Goal: Find contact information: Find contact information

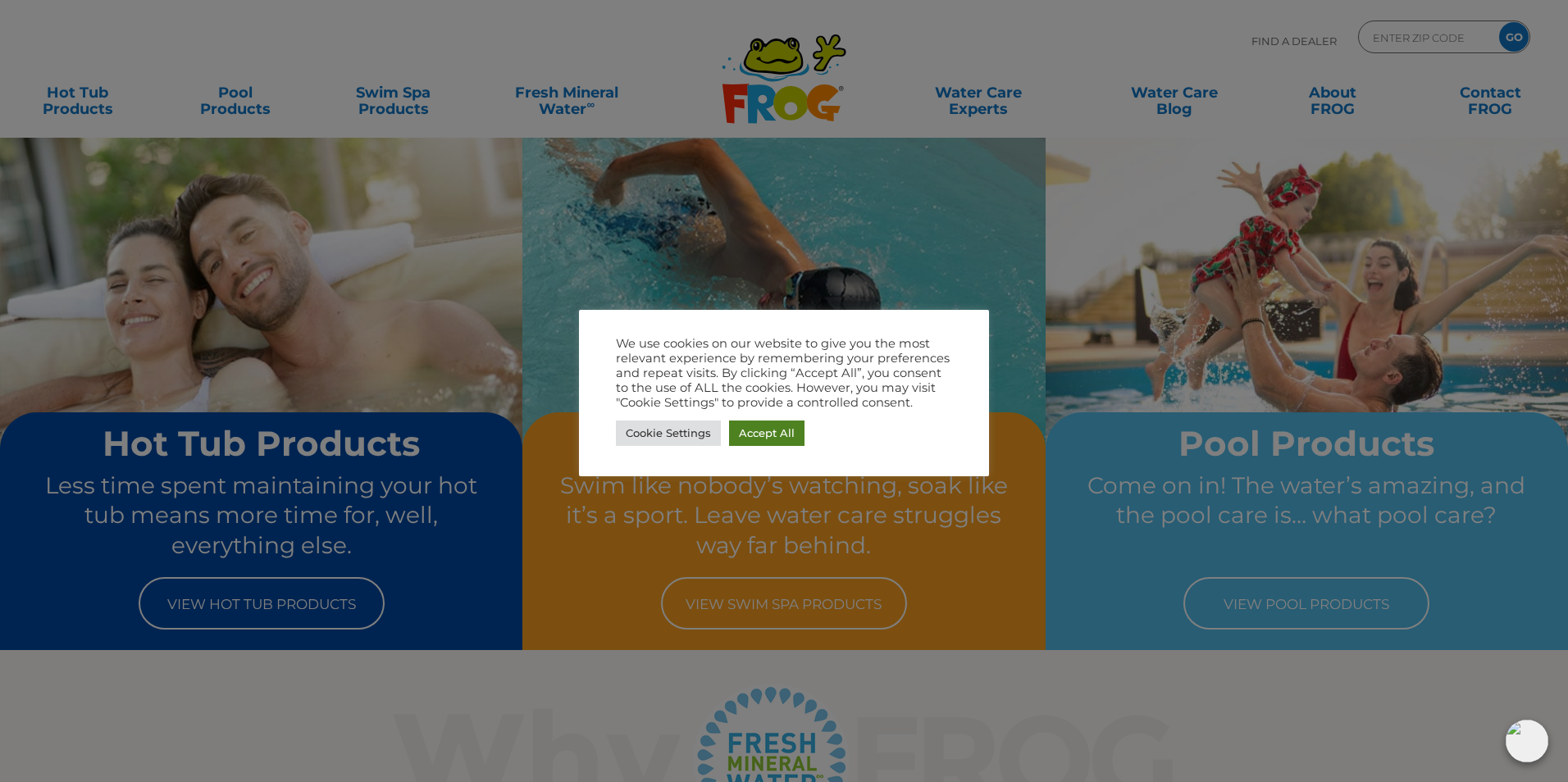
click at [744, 435] on link "Accept All" at bounding box center [767, 434] width 76 height 25
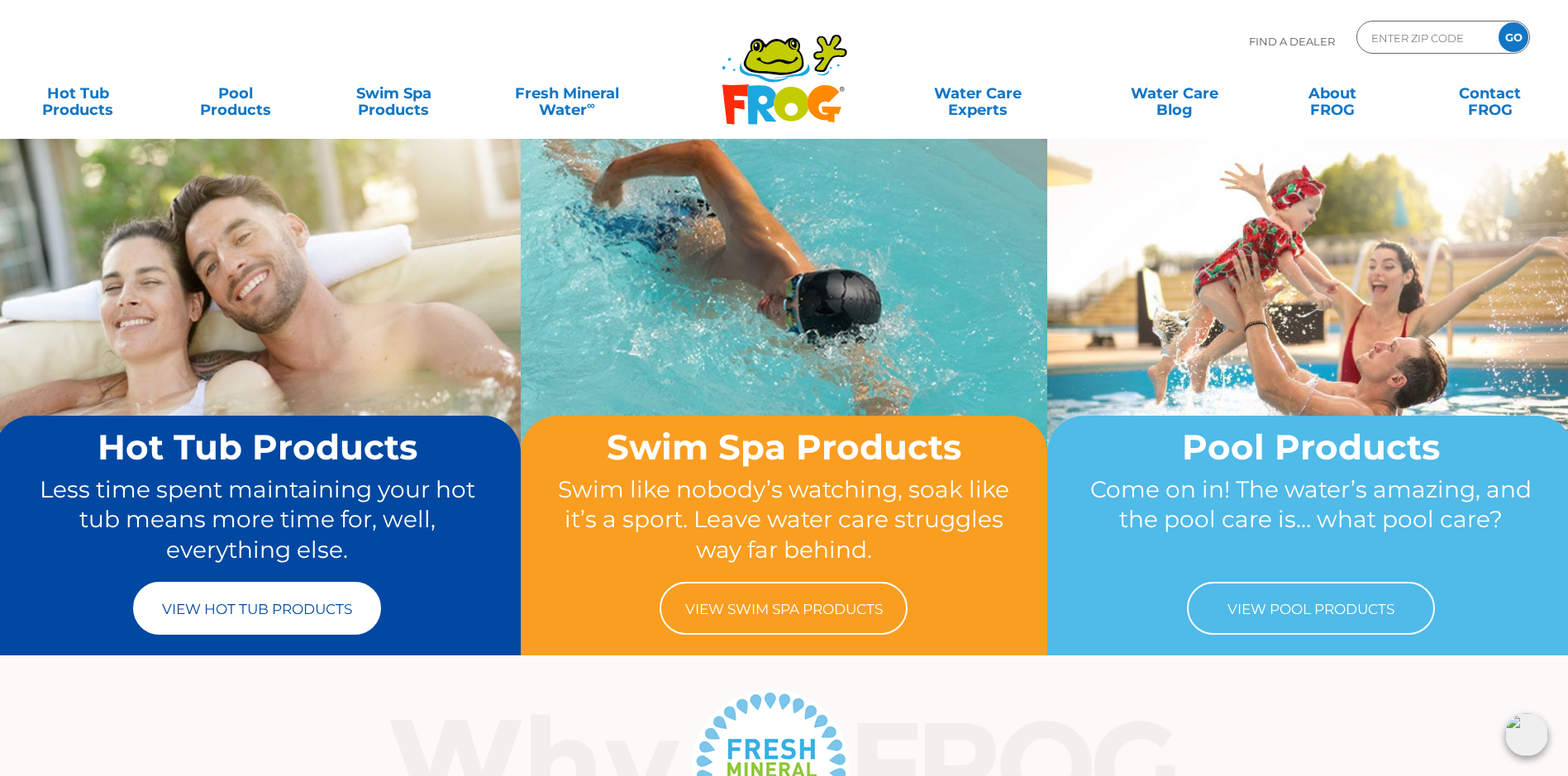
click at [333, 593] on link "View Hot Tub Products" at bounding box center [257, 609] width 248 height 53
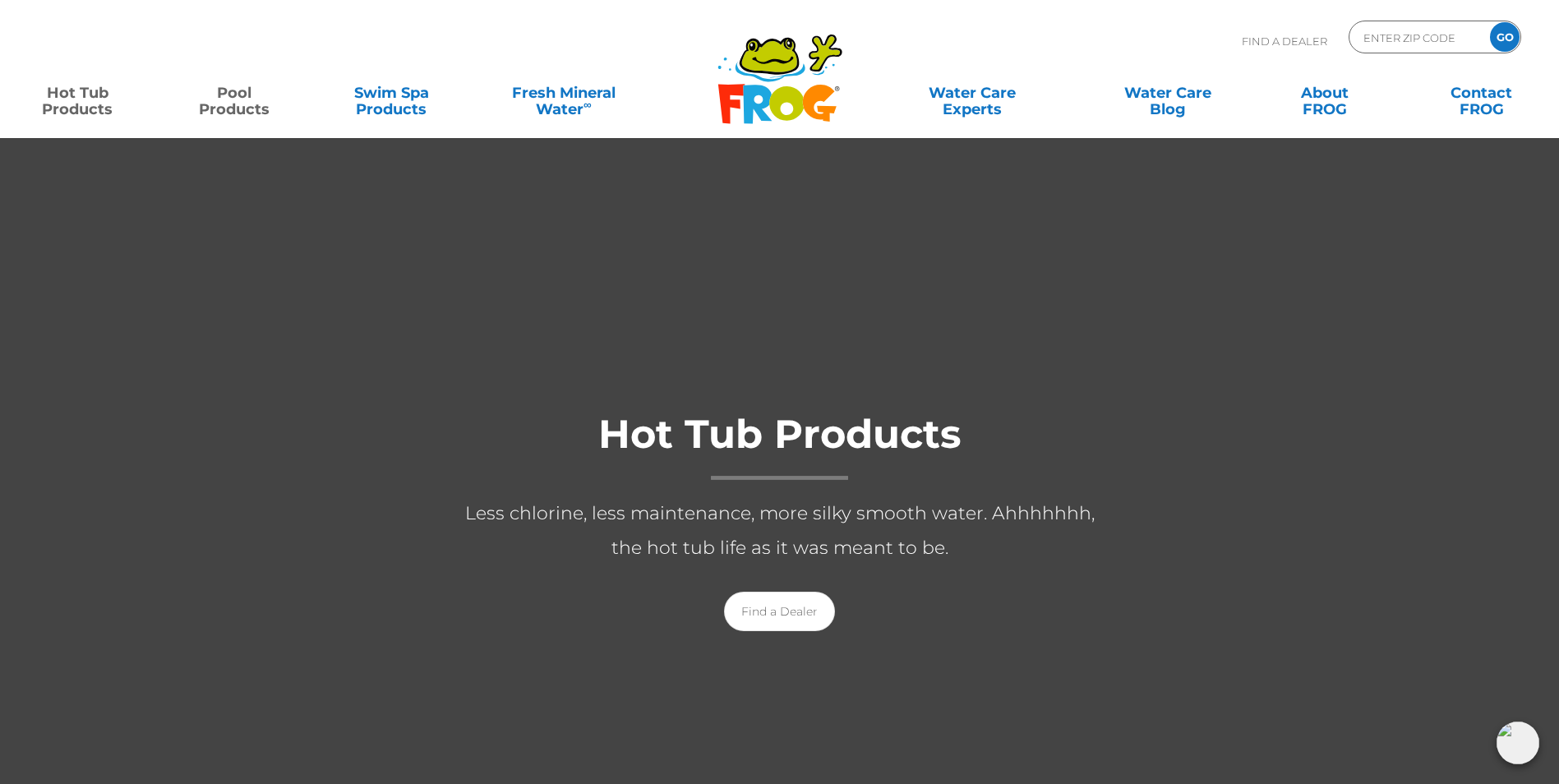
click at [235, 90] on link "Pool Products" at bounding box center [234, 93] width 122 height 33
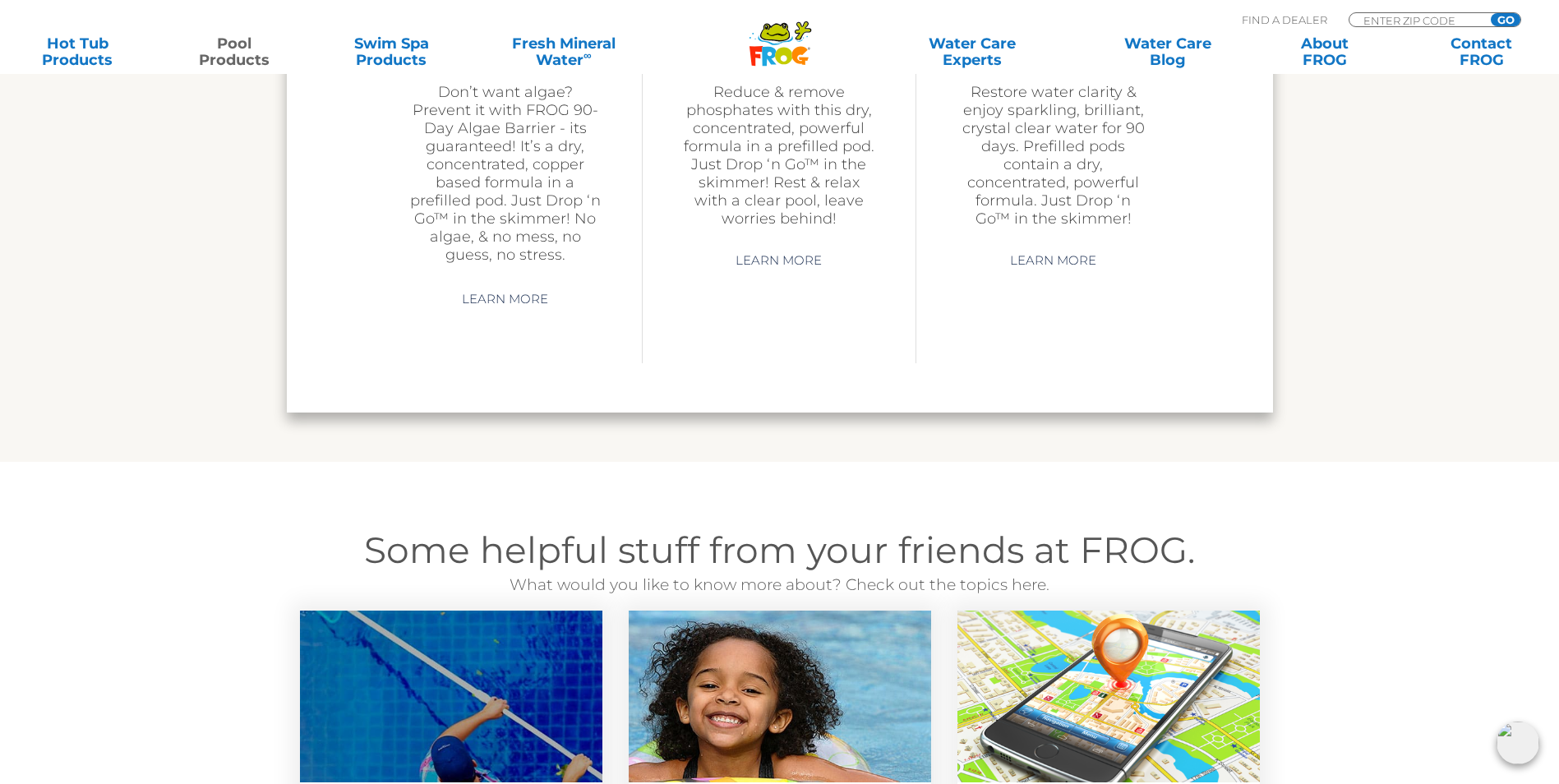
scroll to position [4766, 0]
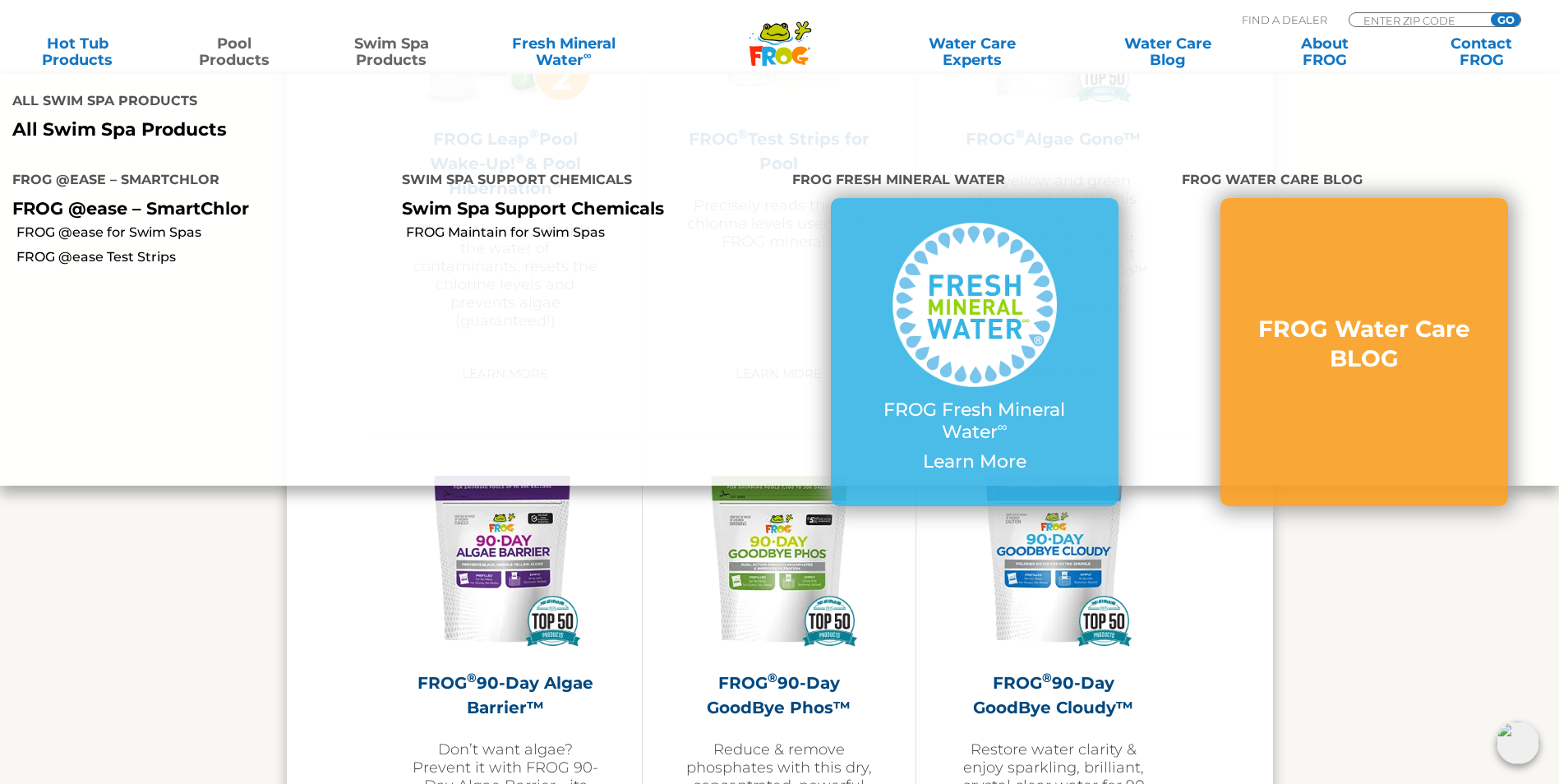
click at [404, 43] on link "Swim Spa Products" at bounding box center [391, 51] width 122 height 33
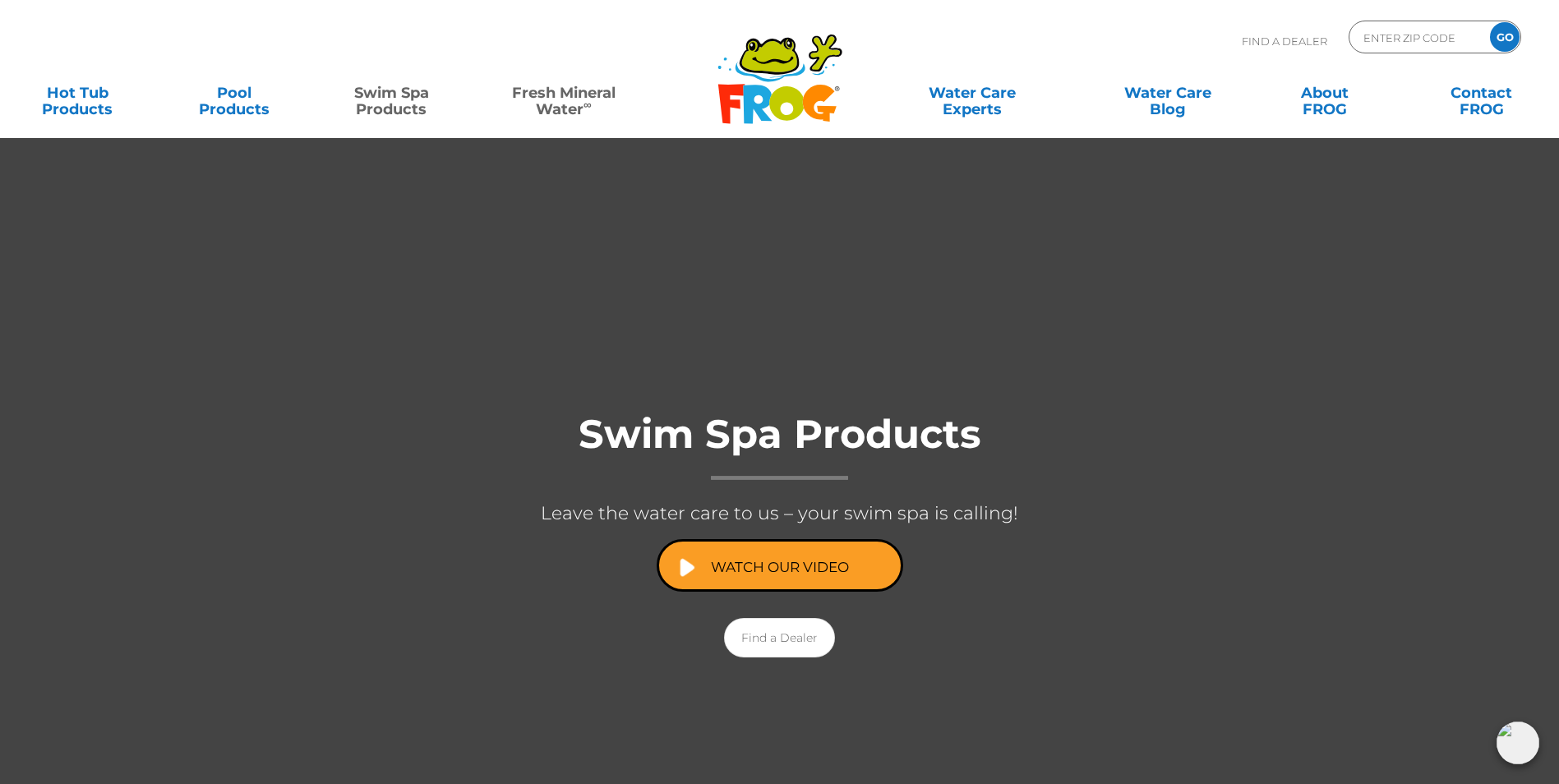
click at [576, 105] on link "Fresh Mineral Water ∞" at bounding box center [563, 93] width 153 height 33
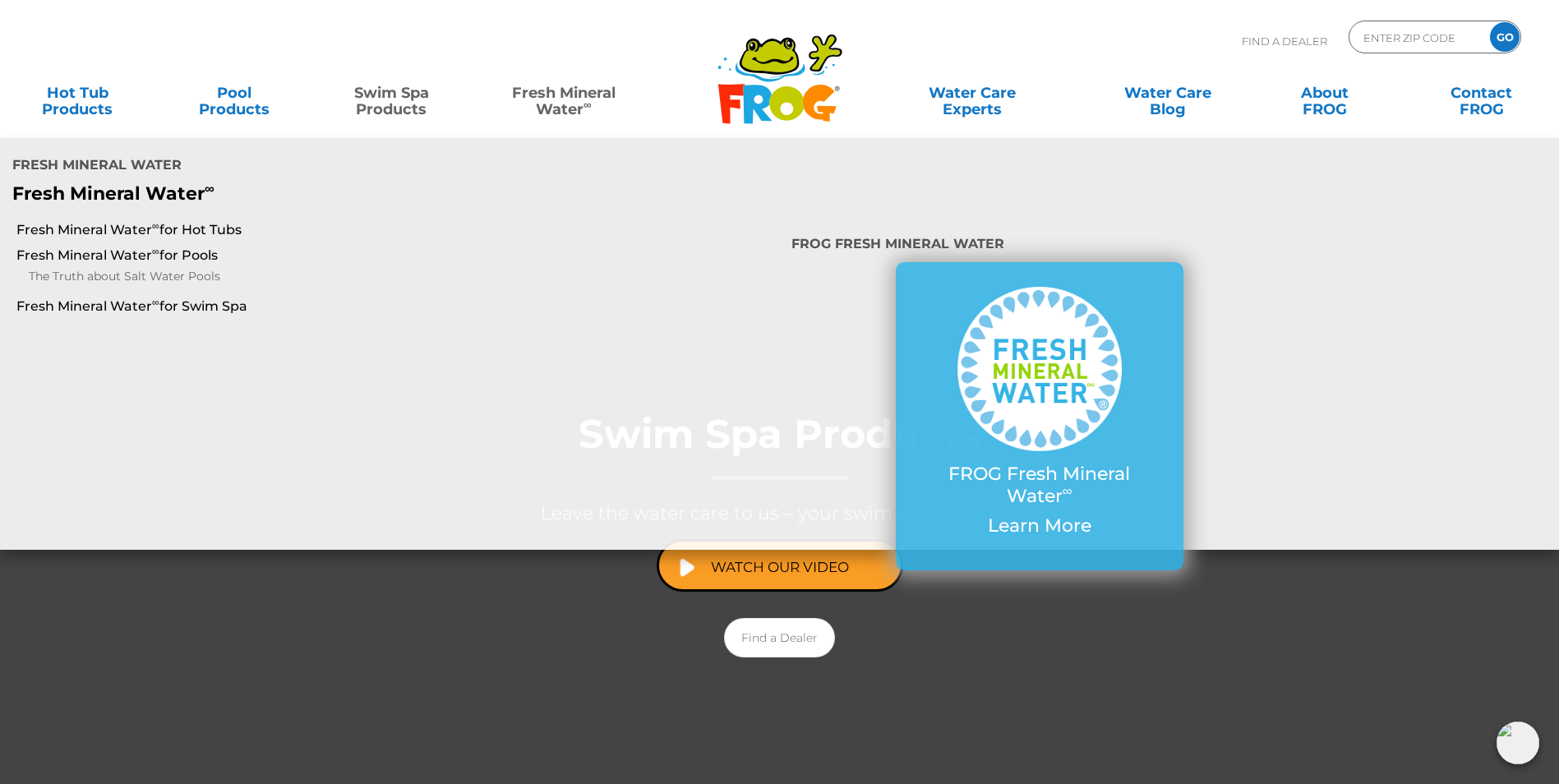
click at [556, 104] on link "Fresh Mineral Water ∞" at bounding box center [563, 93] width 153 height 33
click at [570, 89] on link "Fresh Mineral Water ∞" at bounding box center [563, 93] width 153 height 33
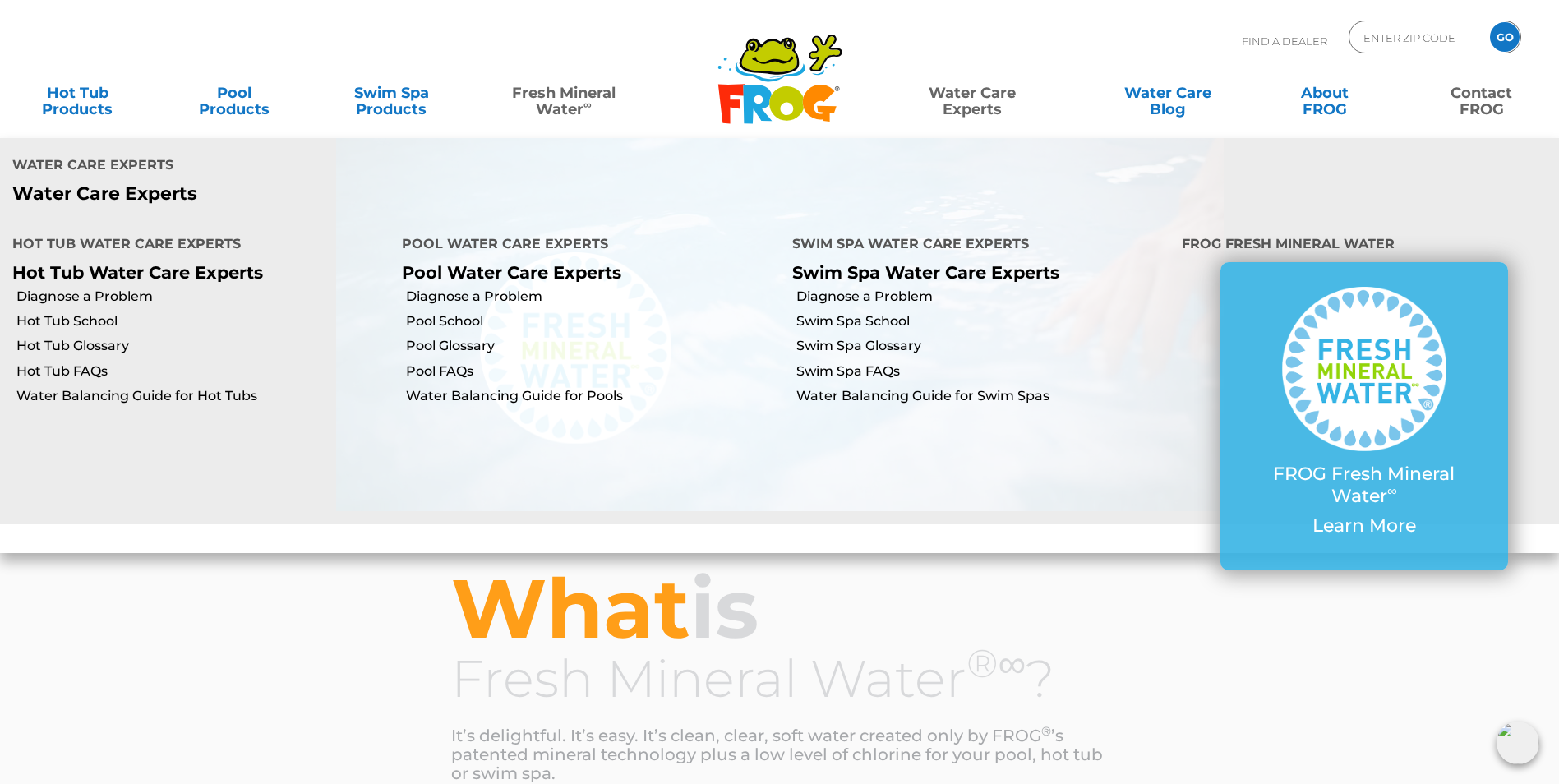
click at [1501, 98] on link "Contact FROG" at bounding box center [1481, 93] width 122 height 33
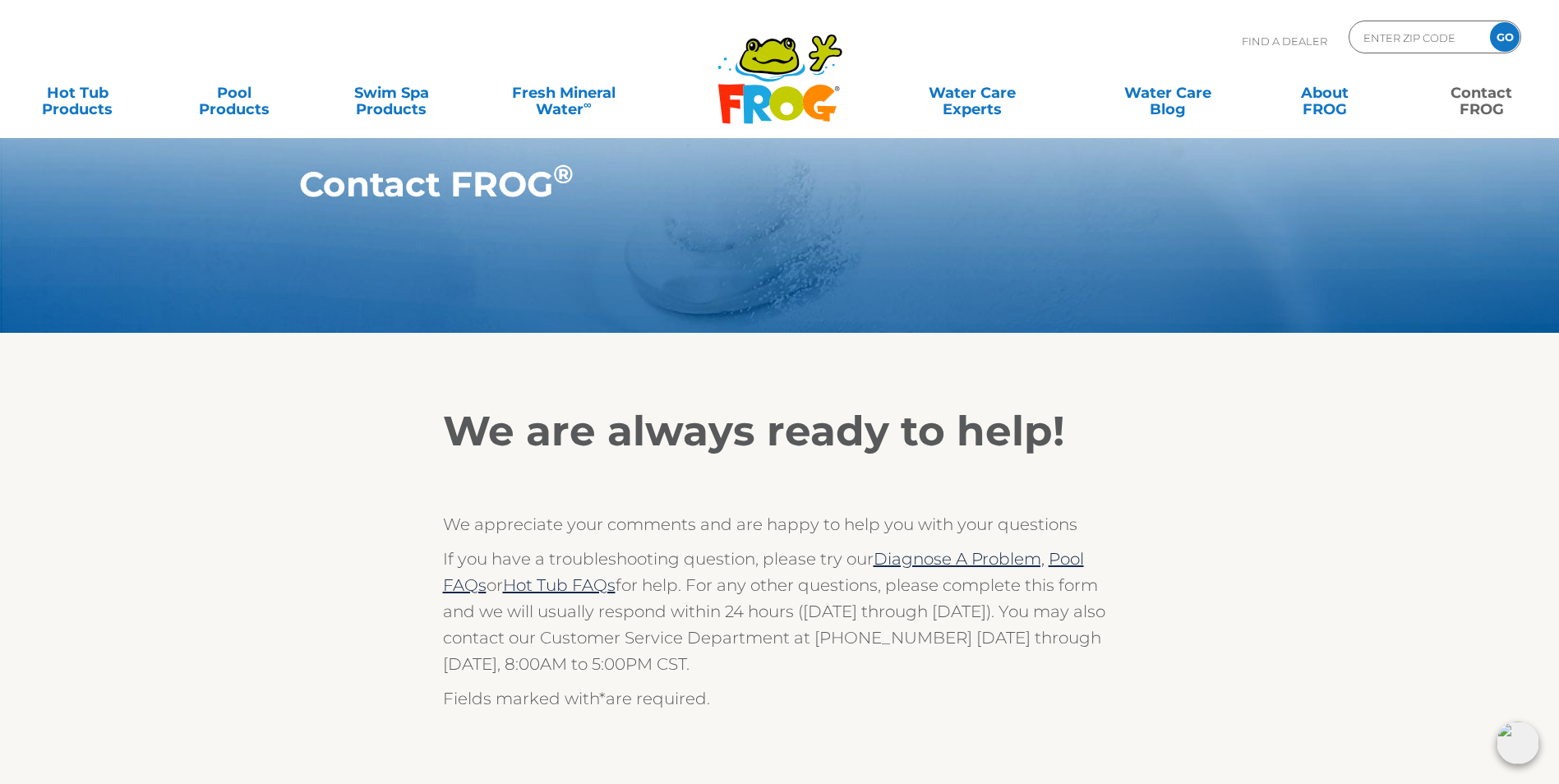
click at [686, 601] on p "If you have a troubleshooting question, please try our Diagnose A Problem, Pool…" at bounding box center [780, 612] width 674 height 132
